Goal: Book appointment/travel/reservation

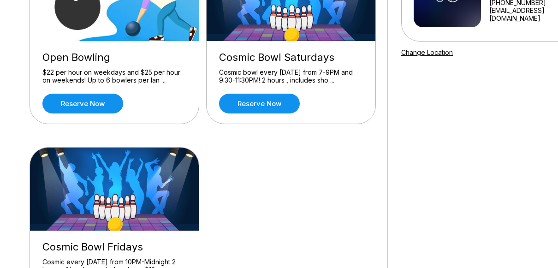
scroll to position [190, 0]
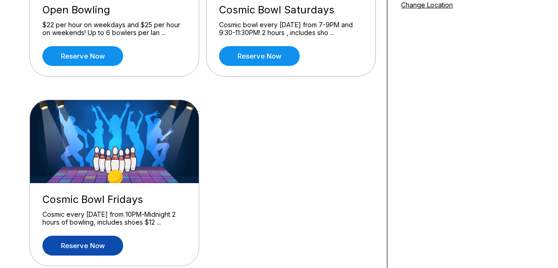
click at [90, 246] on link "Reserve now" at bounding box center [82, 246] width 81 height 20
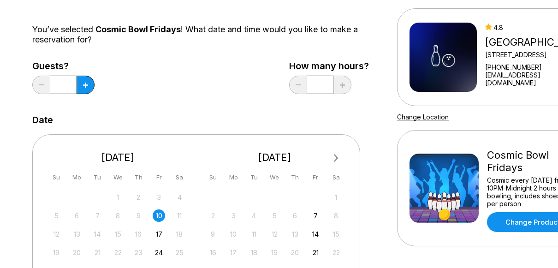
scroll to position [111, 0]
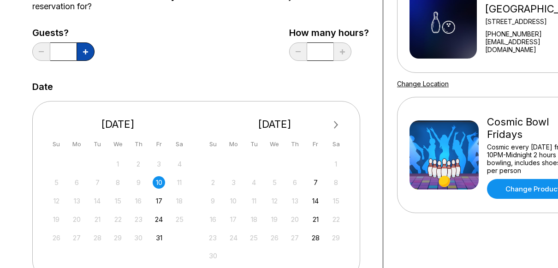
click at [88, 53] on icon at bounding box center [85, 51] width 5 height 5
type input "*"
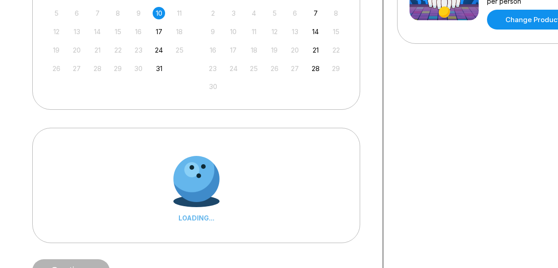
scroll to position [278, 0]
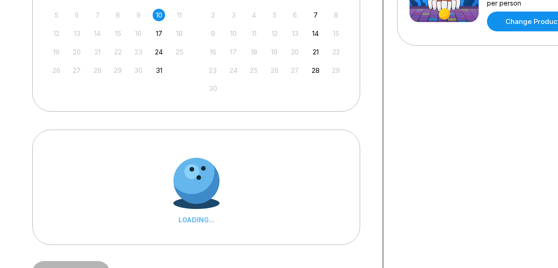
click at [159, 17] on div "10" at bounding box center [159, 15] width 12 height 12
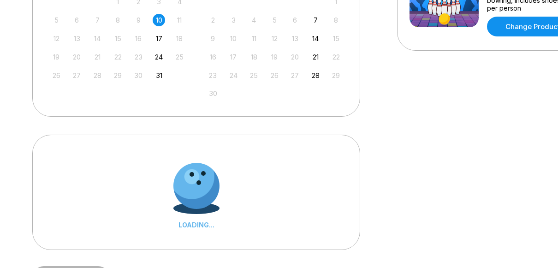
scroll to position [251, 0]
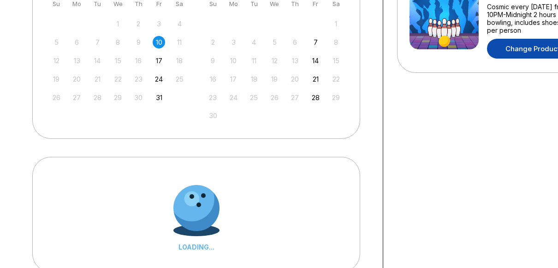
click at [500, 52] on link "Change Product" at bounding box center [532, 49] width 91 height 20
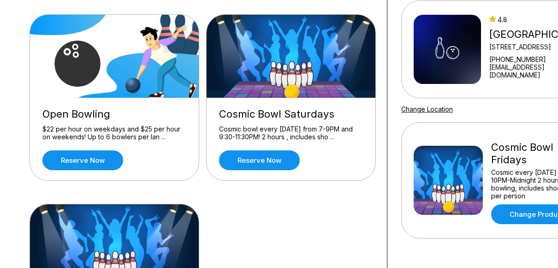
scroll to position [86, 0]
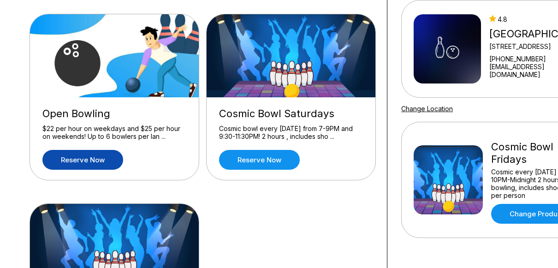
click at [96, 162] on link "Reserve now" at bounding box center [82, 160] width 81 height 20
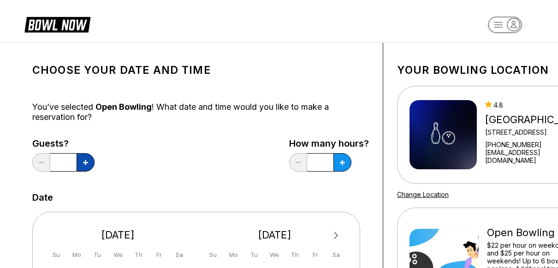
click at [84, 161] on icon at bounding box center [85, 162] width 5 height 5
type input "*"
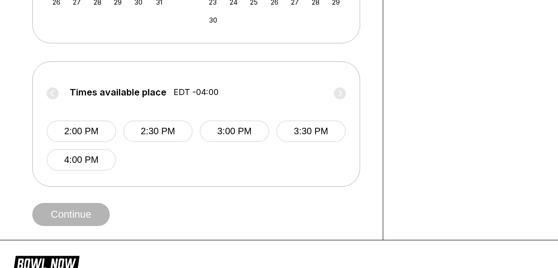
scroll to position [349, 0]
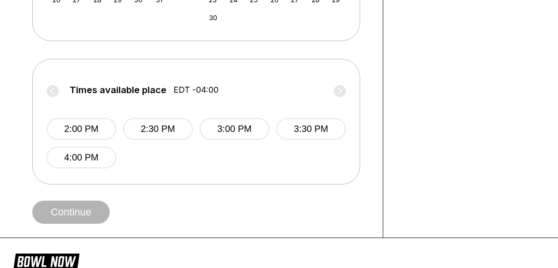
click at [340, 92] on label "Times available place EDT -04:00" at bounding box center [197, 92] width 300 height 15
click at [50, 90] on label "Times available place EDT -04:00" at bounding box center [197, 92] width 300 height 15
click at [342, 92] on label "Times available place EDT -04:00" at bounding box center [197, 92] width 300 height 15
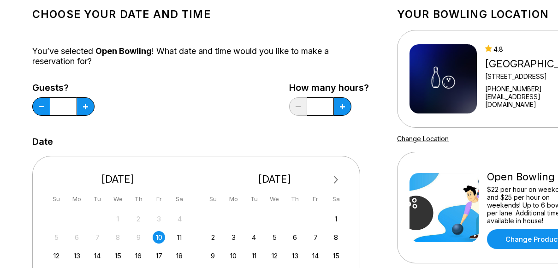
scroll to position [55, 0]
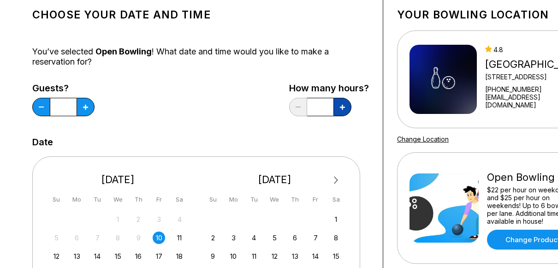
click at [343, 107] on icon at bounding box center [342, 107] width 5 height 5
type input "*"
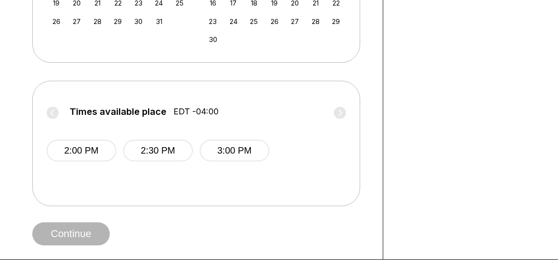
scroll to position [328, 0]
click at [342, 114] on label "Times available place EDT -04:00" at bounding box center [197, 113] width 300 height 15
click at [340, 112] on label "Times available place EDT -04:00" at bounding box center [197, 113] width 300 height 15
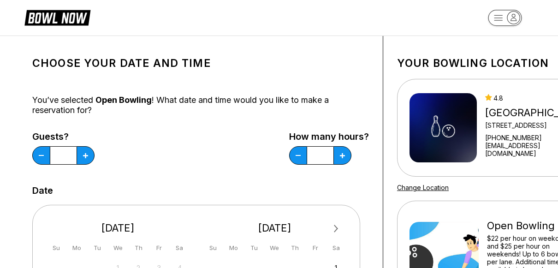
scroll to position [6, 0]
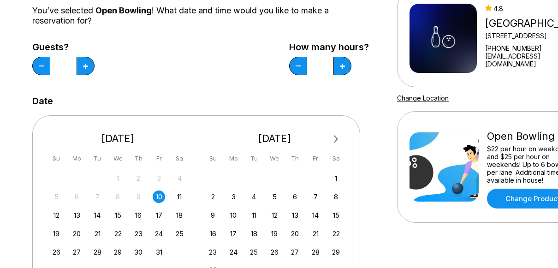
click at [250, 68] on div "Guests? * How many hours? *" at bounding box center [200, 61] width 337 height 38
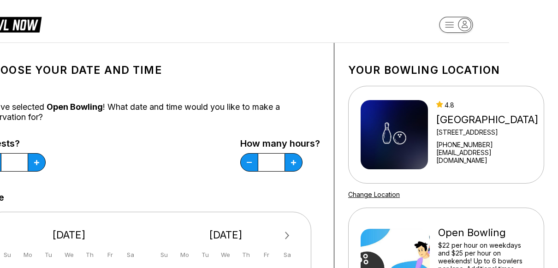
scroll to position [0, 0]
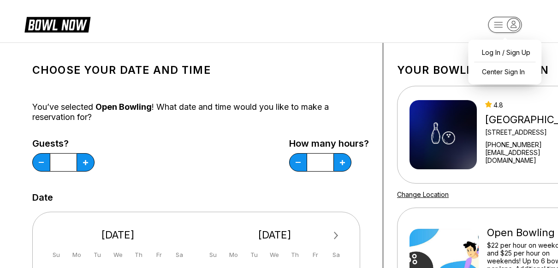
click at [495, 26] on rect "button" at bounding box center [505, 25] width 34 height 16
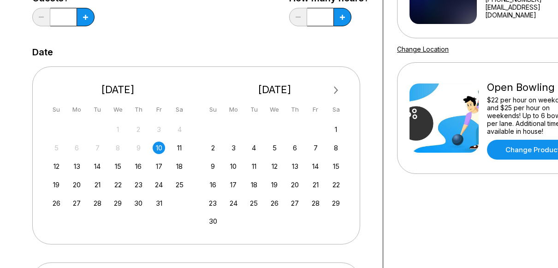
scroll to position [146, 0]
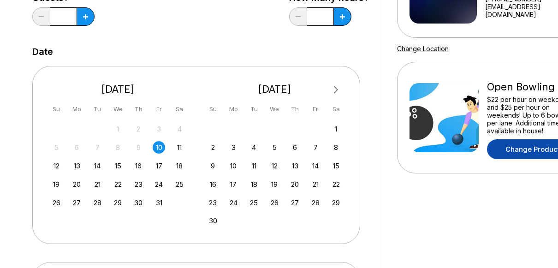
click at [529, 152] on link "Change Product" at bounding box center [532, 149] width 91 height 20
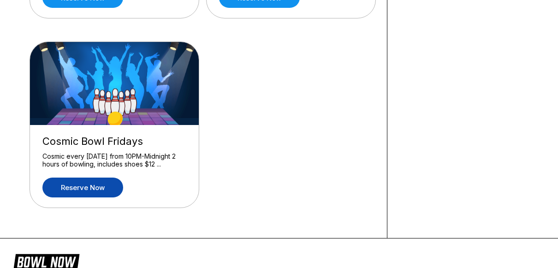
scroll to position [248, 0]
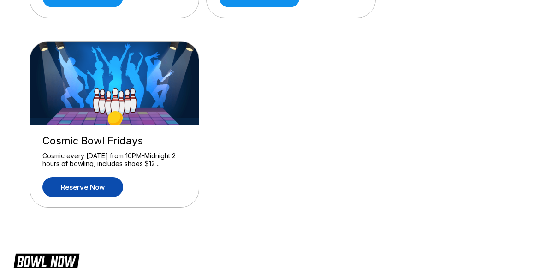
click at [102, 188] on link "Reserve now" at bounding box center [82, 187] width 81 height 20
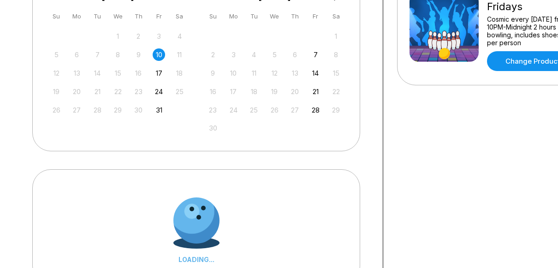
scroll to position [314, 0]
